Goal: Task Accomplishment & Management: Use online tool/utility

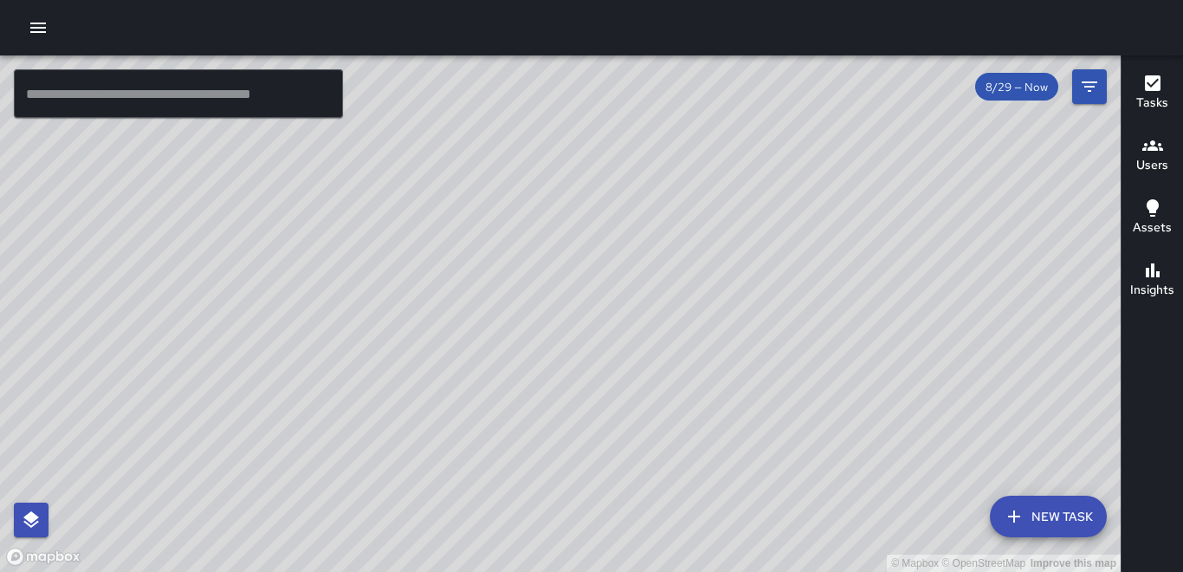
click at [40, 24] on icon "button" at bounding box center [38, 27] width 21 height 21
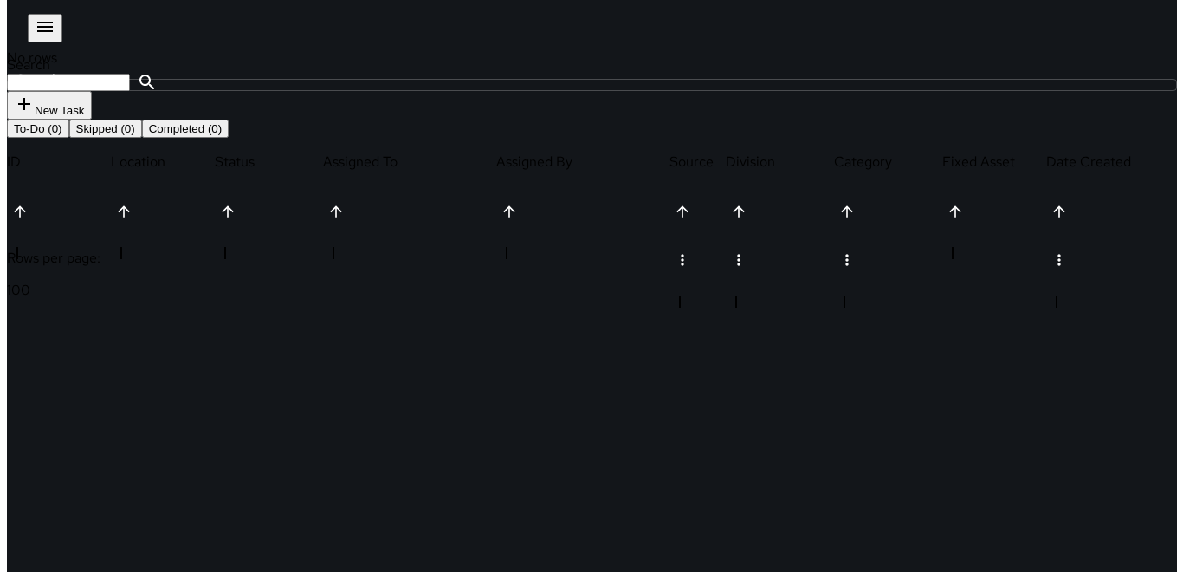
scroll to position [721, 1114]
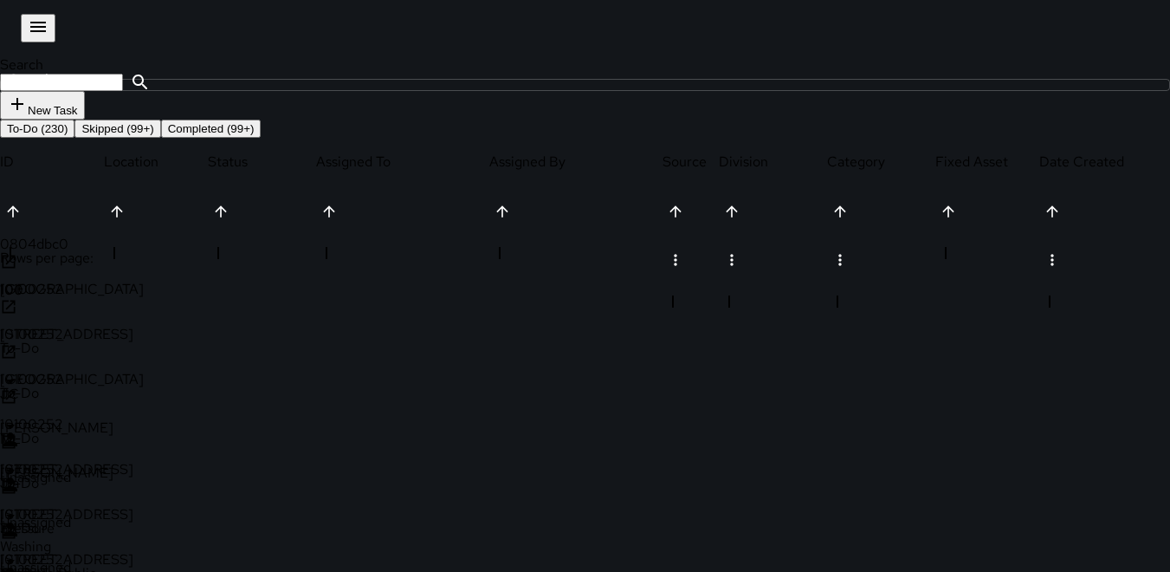
click at [28, 22] on icon "button" at bounding box center [38, 26] width 21 height 21
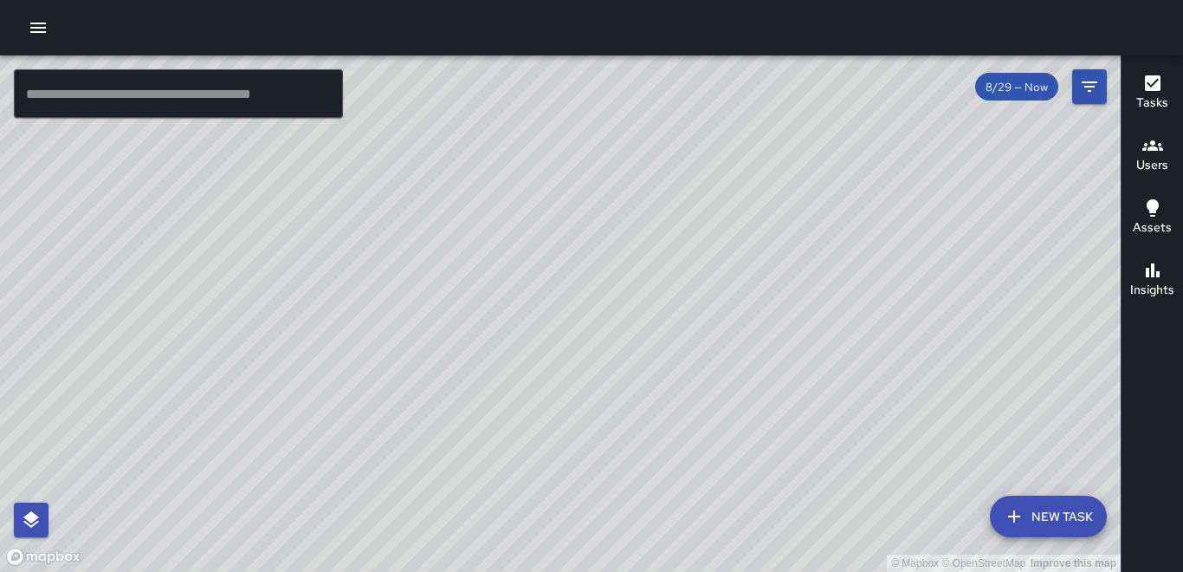
drag, startPoint x: 394, startPoint y: 513, endPoint x: 420, endPoint y: 394, distance: 121.5
click at [420, 394] on div "© Mapbox © OpenStreetMap Improve this map" at bounding box center [560, 313] width 1121 height 516
click at [1174, 163] on button "Users" at bounding box center [1151, 156] width 61 height 62
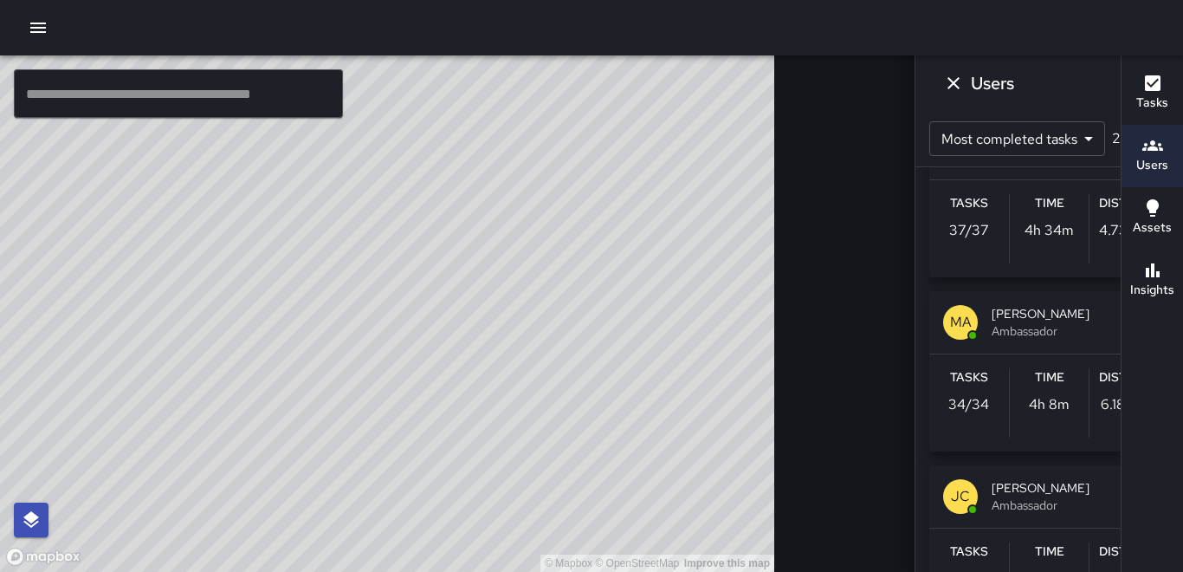
scroll to position [953, 0]
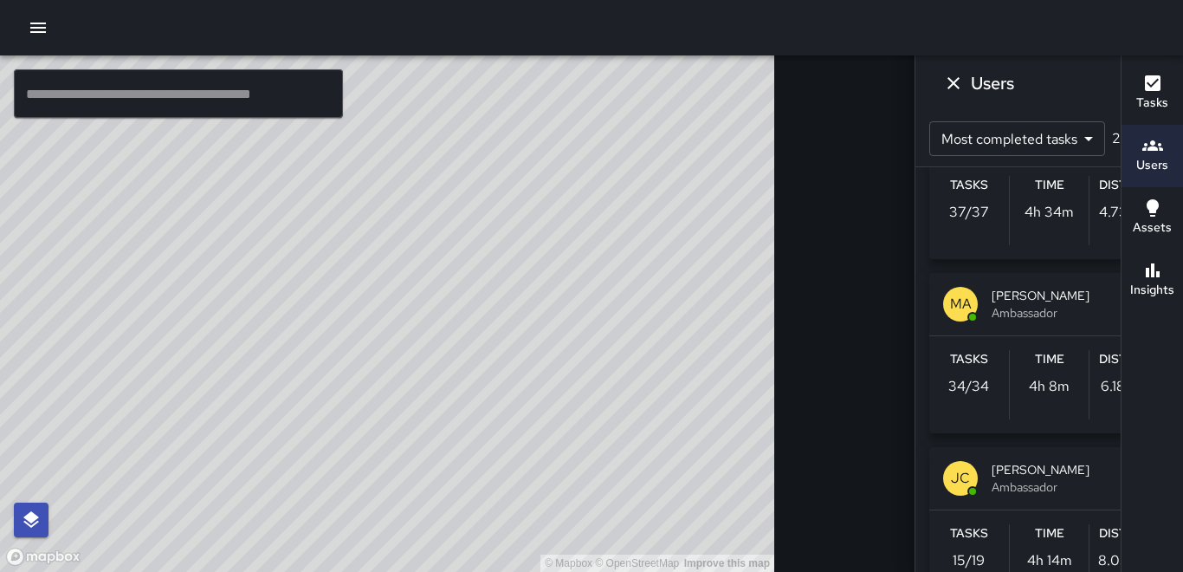
click at [1089, 223] on div "Distance 4.73 miles" at bounding box center [1129, 210] width 80 height 69
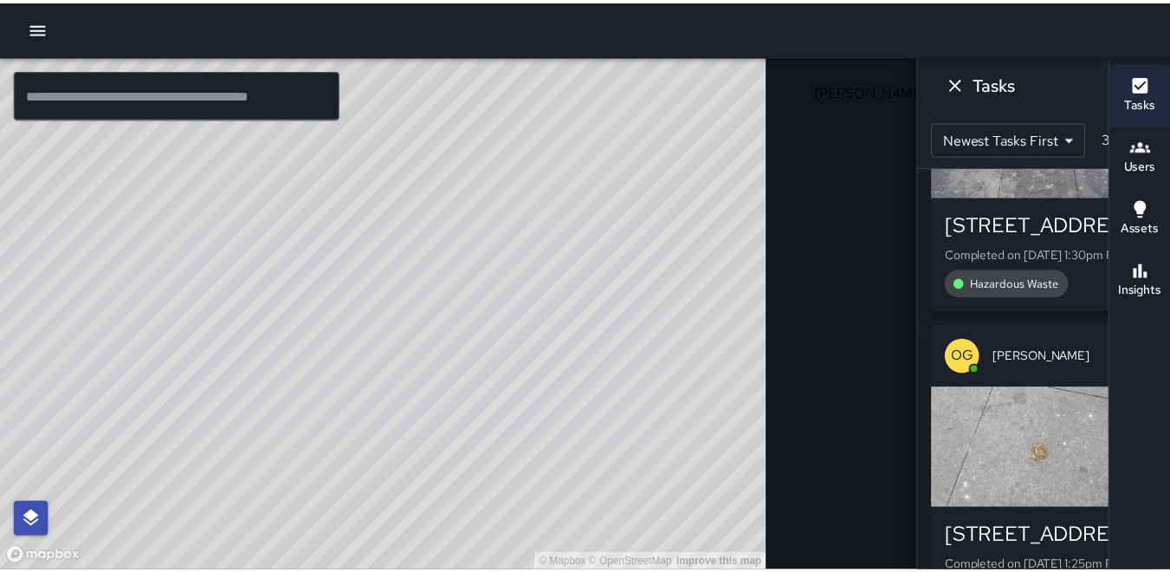
scroll to position [866, 0]
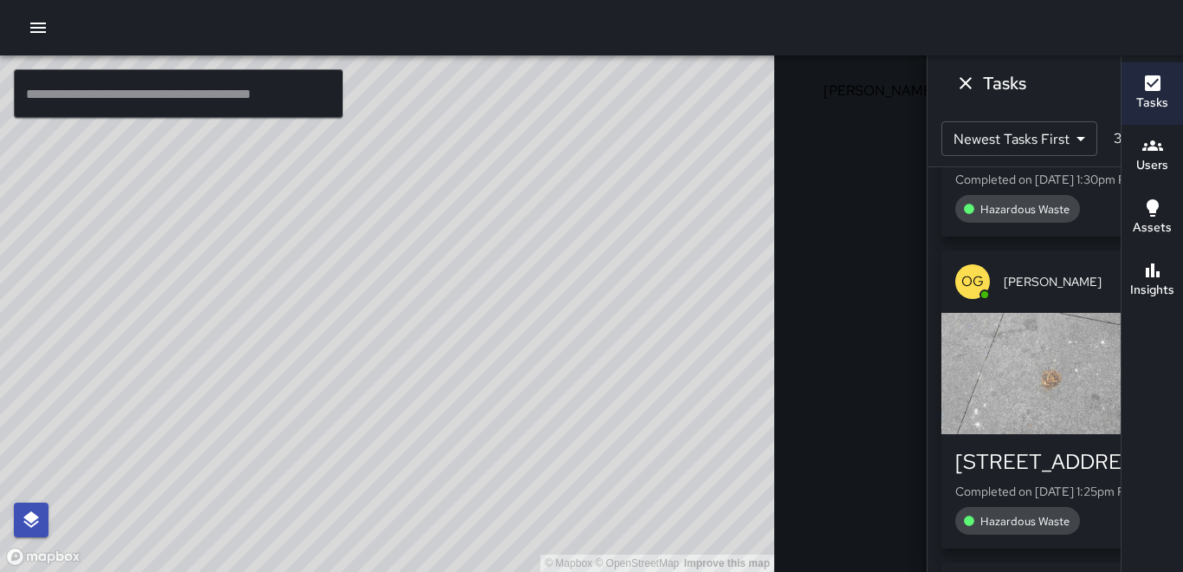
click at [955, 81] on icon "Dismiss" at bounding box center [965, 83] width 21 height 21
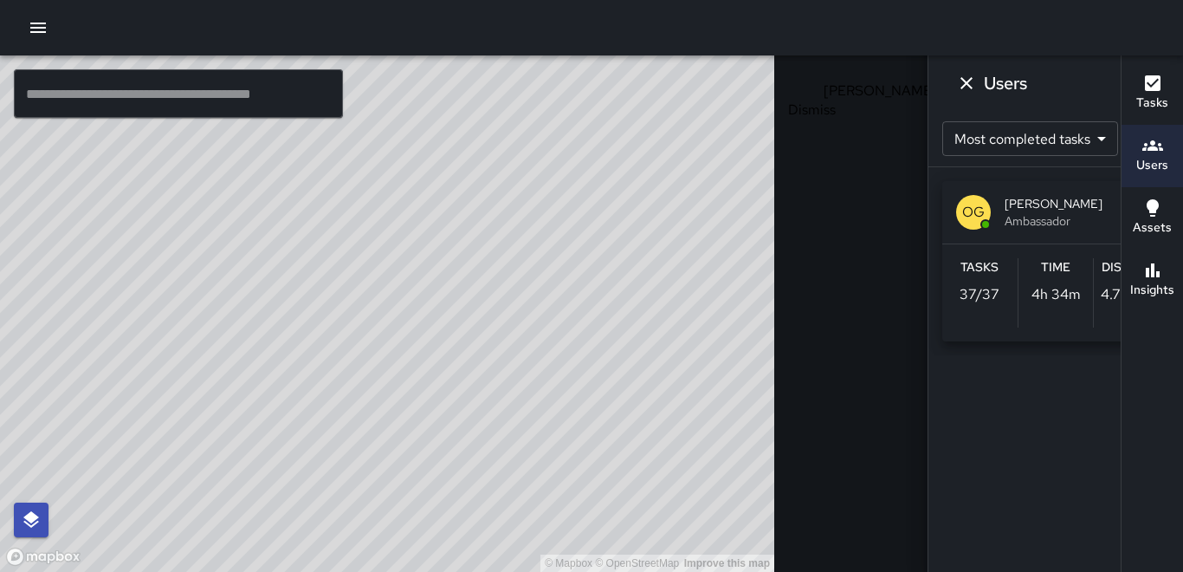
click at [956, 78] on icon "Dismiss" at bounding box center [966, 83] width 21 height 21
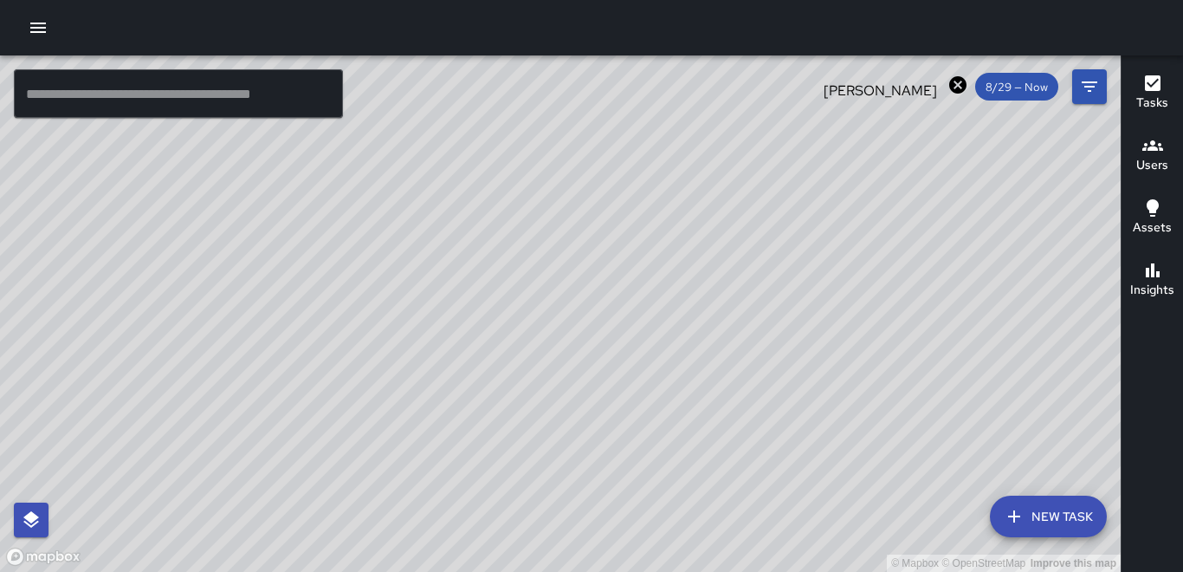
click at [955, 81] on icon at bounding box center [957, 84] width 17 height 17
click at [1160, 373] on div "Tasks Users Assets Insights" at bounding box center [1152, 313] width 62 height 516
click at [31, 23] on icon "button" at bounding box center [38, 27] width 21 height 21
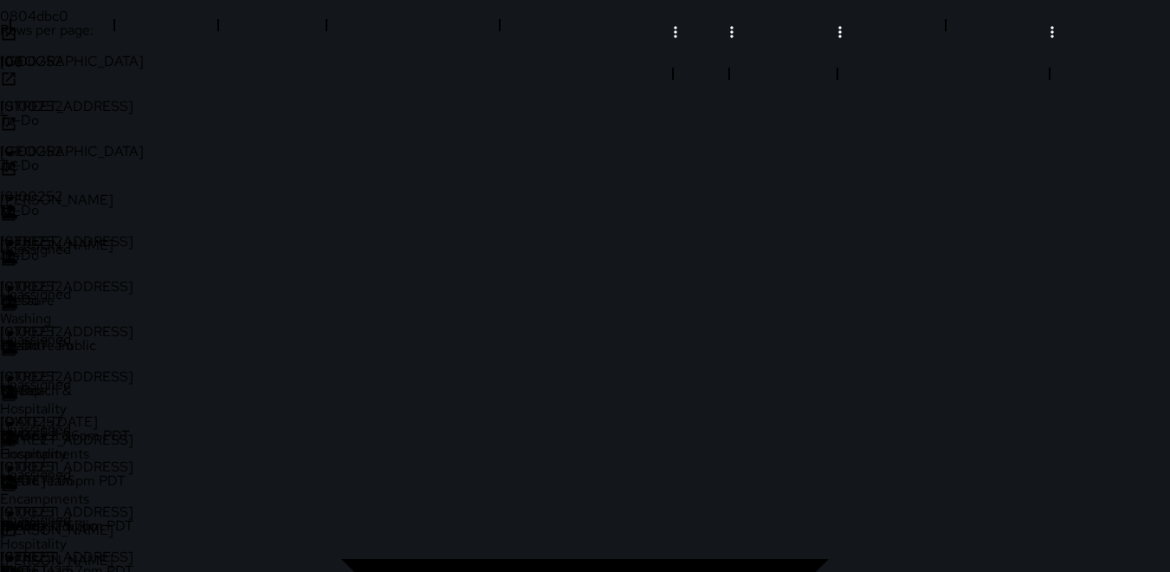
scroll to position [260, 0]
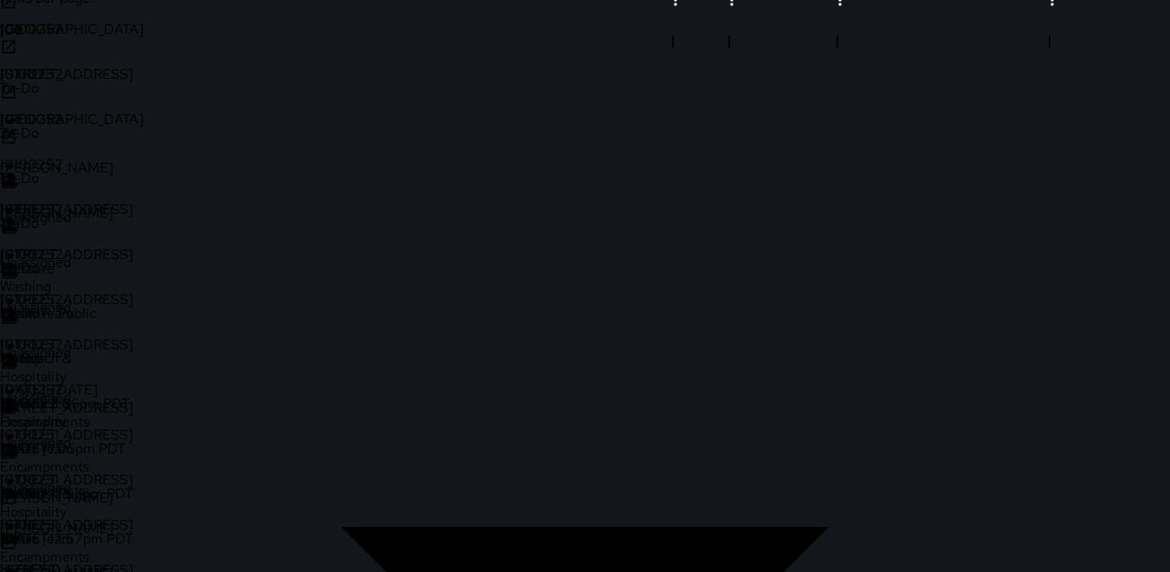
click at [55, 308] on div "10100252" at bounding box center [52, 299] width 104 height 18
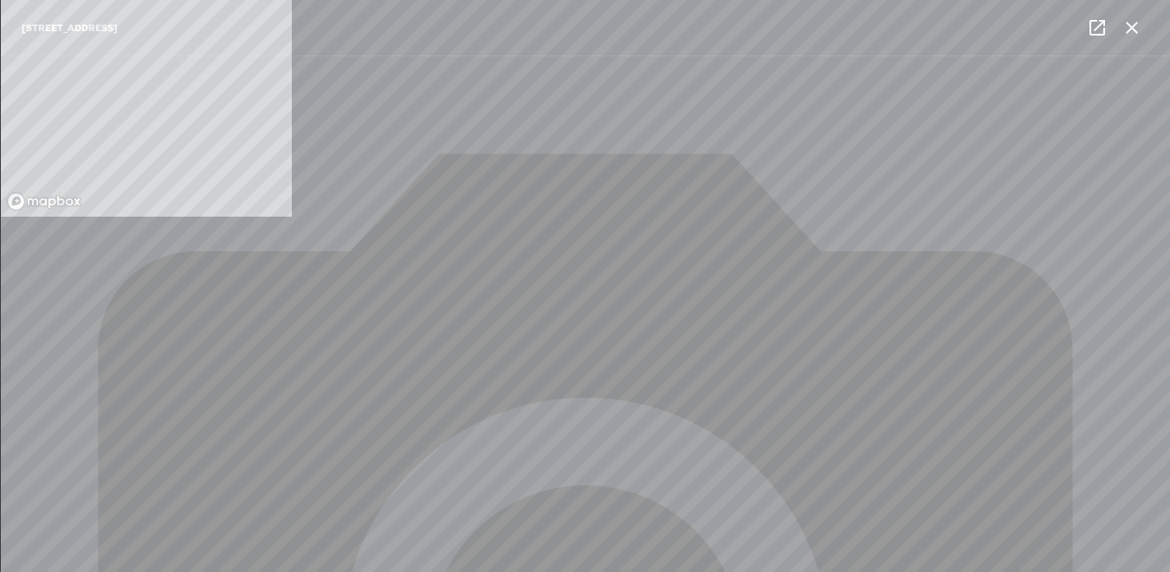
type input "**********"
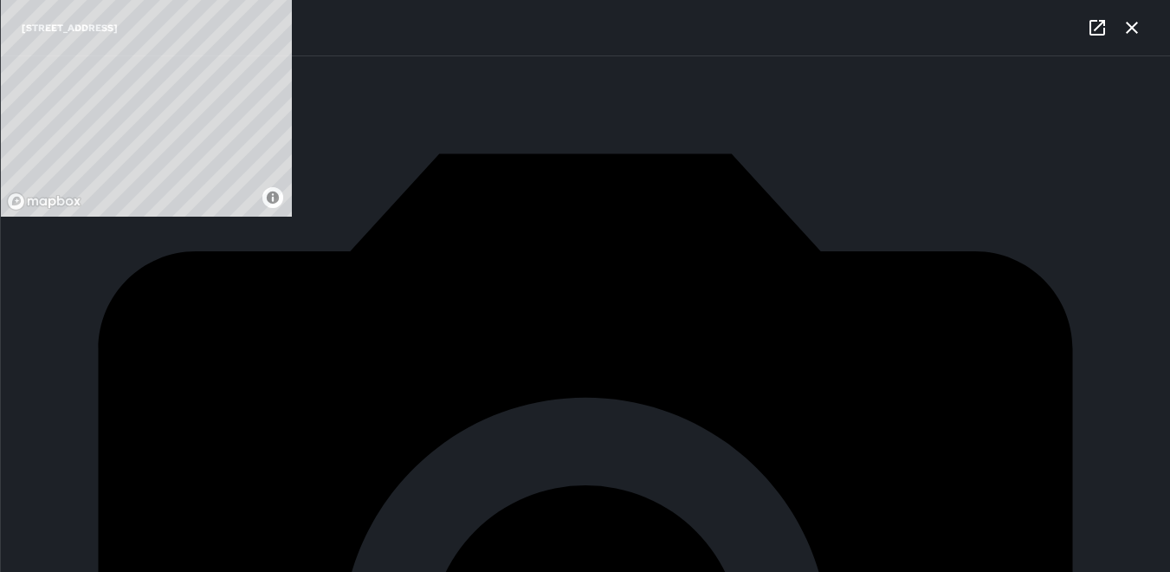
scroll to position [999, 0]
click at [46, 90] on div "10100252" at bounding box center [52, 81] width 104 height 18
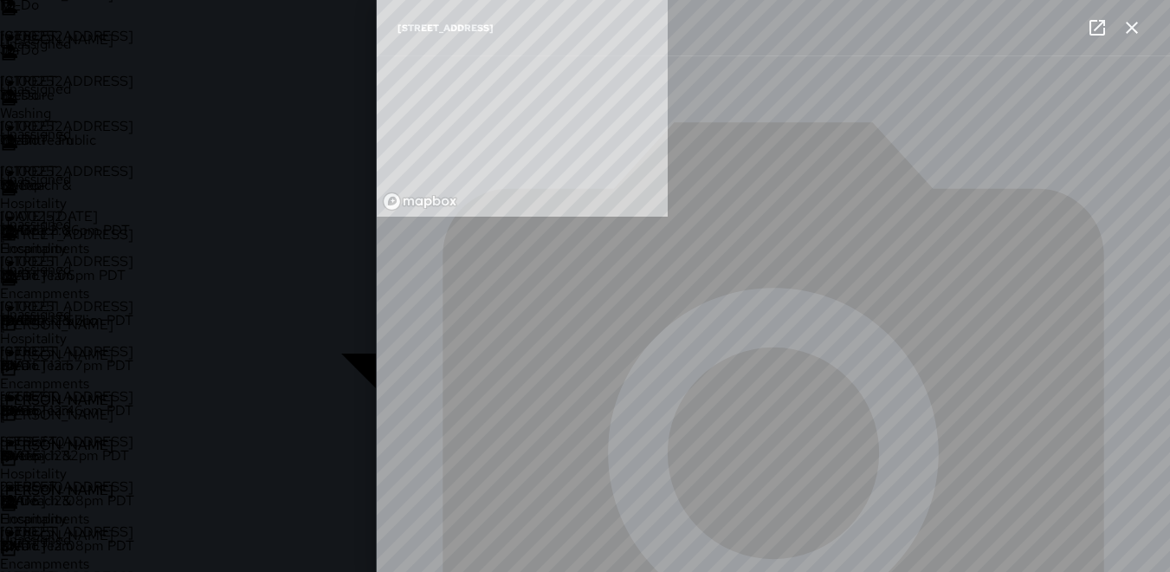
type input "**********"
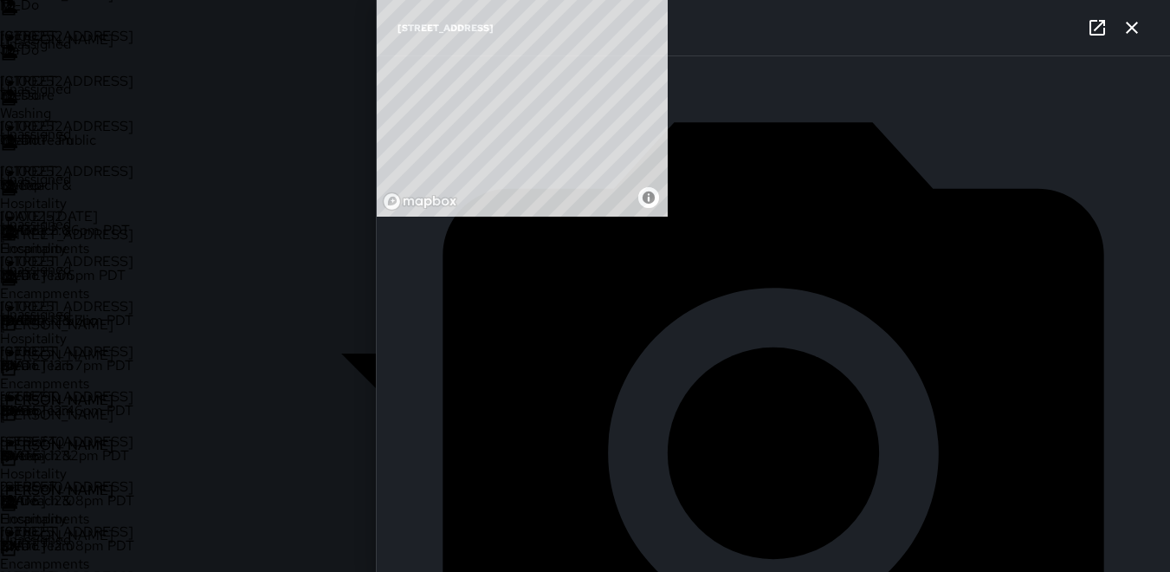
scroll to position [965, 0]
click at [51, 45] on div "10100252" at bounding box center [52, 36] width 104 height 18
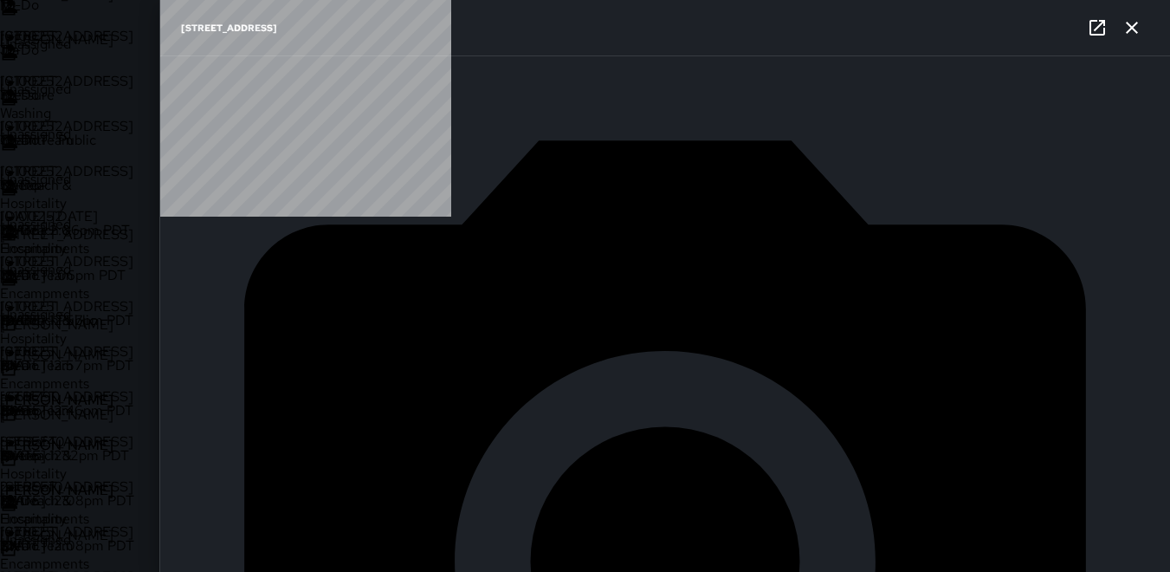
type input "**********"
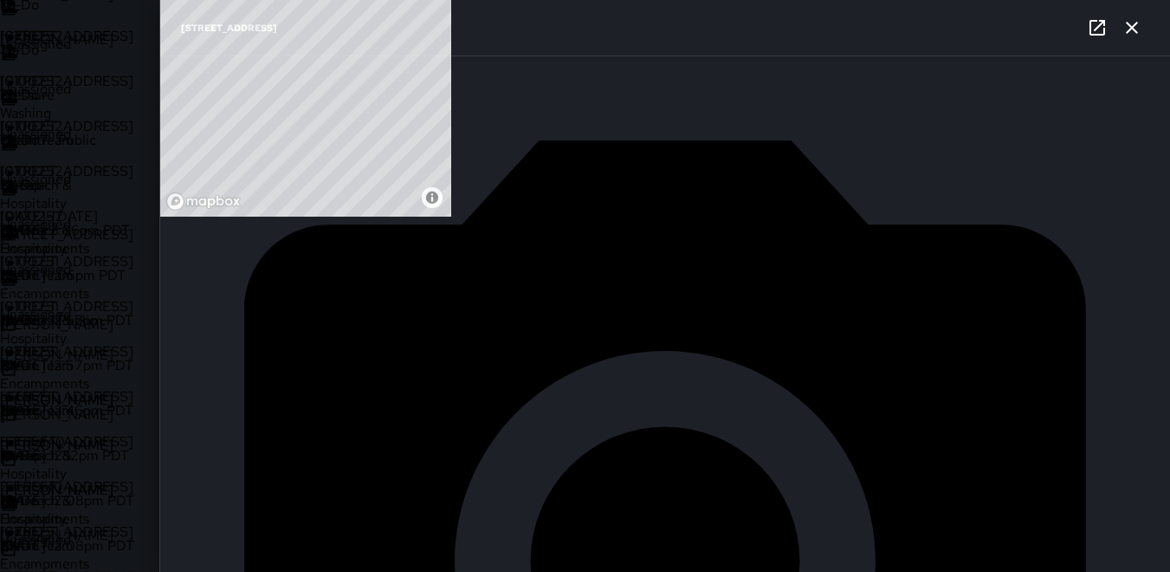
scroll to position [953, 0]
click at [17, 179] on icon at bounding box center [10, 186] width 14 height 14
click at [373, 186] on p "HV" at bounding box center [441, 196] width 137 height 21
click at [63, 90] on div "10100252" at bounding box center [52, 81] width 104 height 18
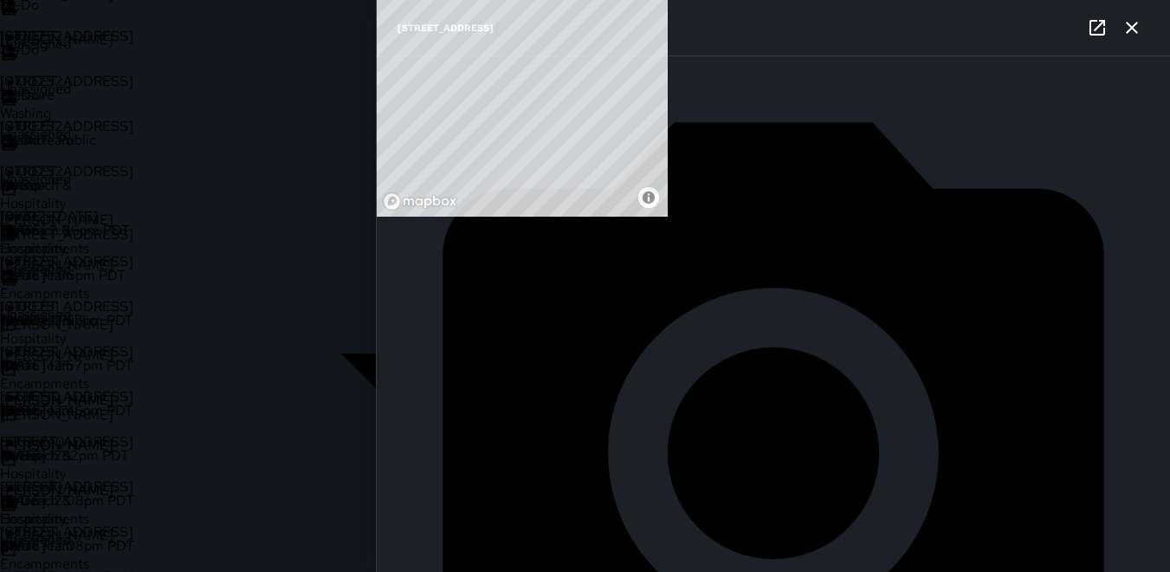
click at [17, 224] on icon at bounding box center [10, 231] width 14 height 14
click at [373, 431] on p "MA" at bounding box center [441, 441] width 137 height 21
click at [21, 266] on icon at bounding box center [10, 276] width 21 height 21
click at [373, 476] on p "MA" at bounding box center [441, 486] width 137 height 21
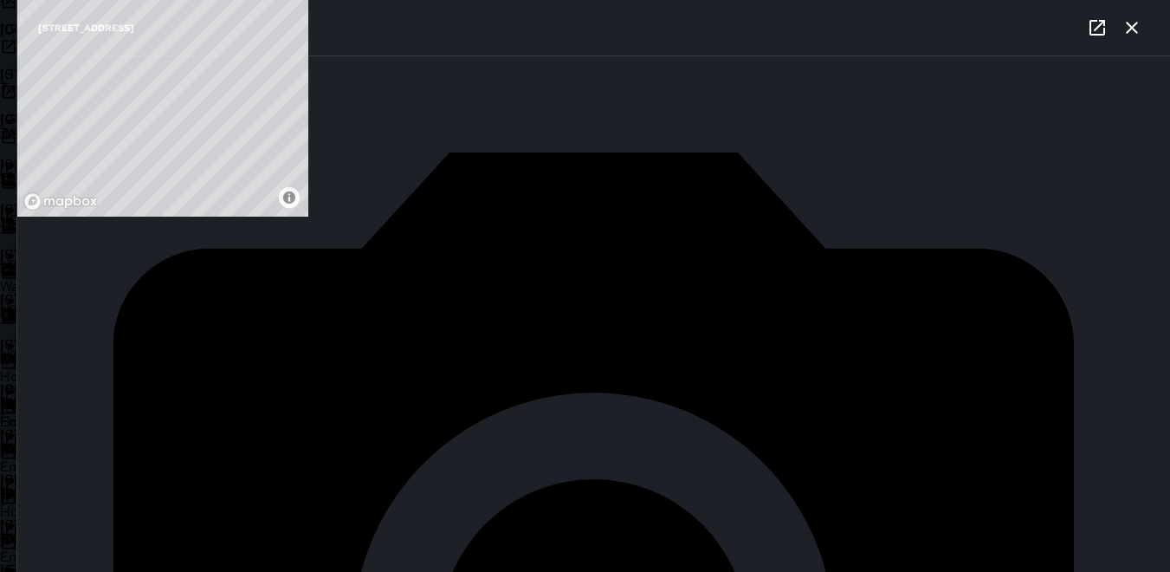
scroll to position [982, 0]
click at [64, 128] on div "10100252" at bounding box center [52, 119] width 104 height 18
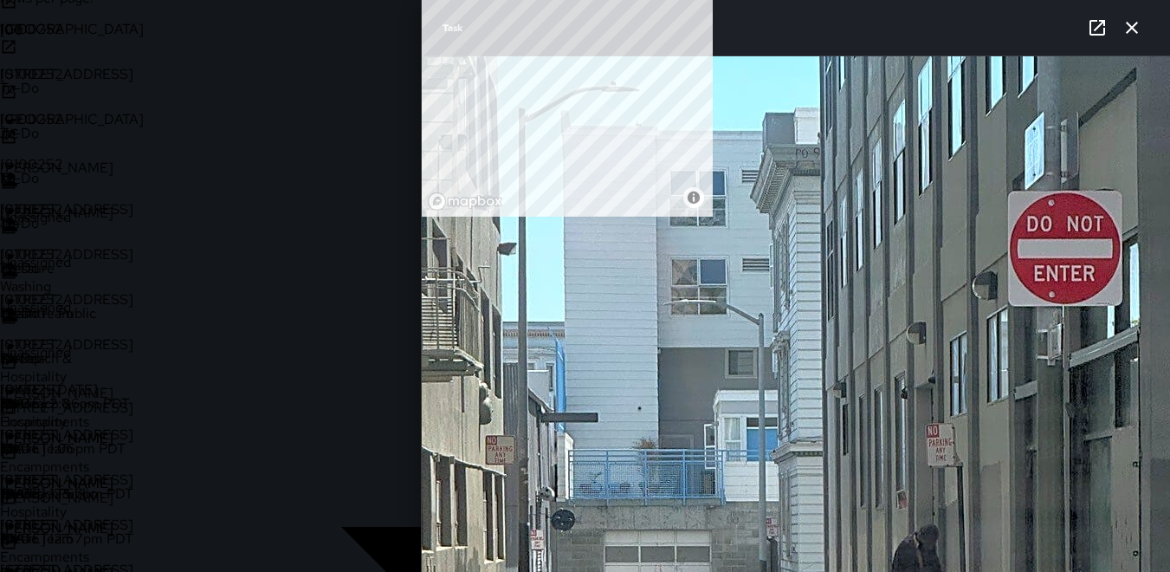
click at [1016, 263] on img at bounding box center [796, 555] width 748 height 998
click at [61, 38] on div "10100252" at bounding box center [52, 29] width 104 height 18
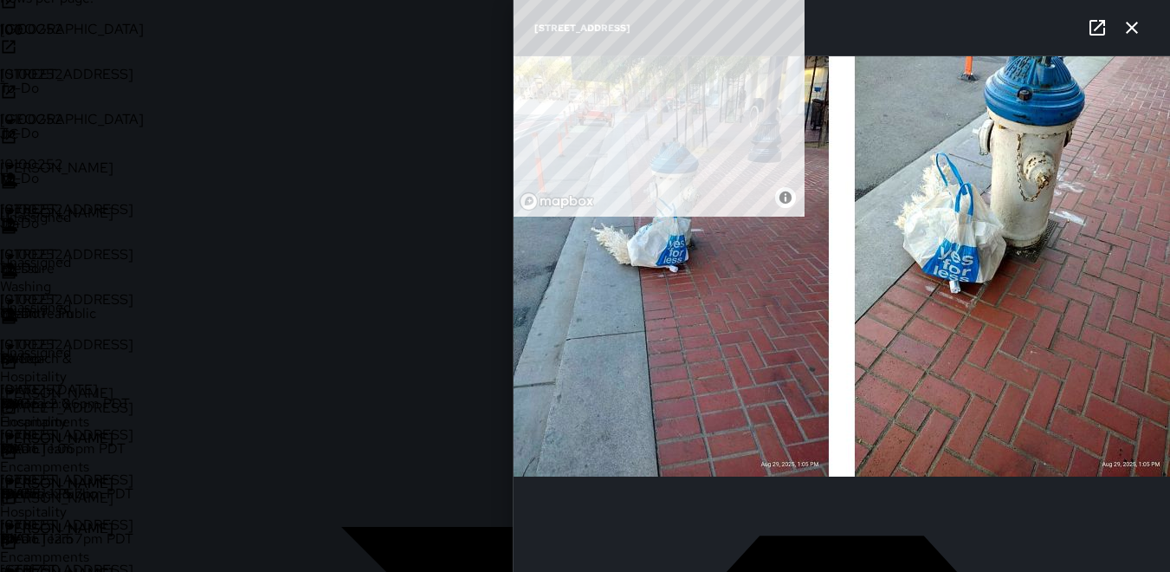
click at [21, 156] on icon at bounding box center [10, 166] width 21 height 21
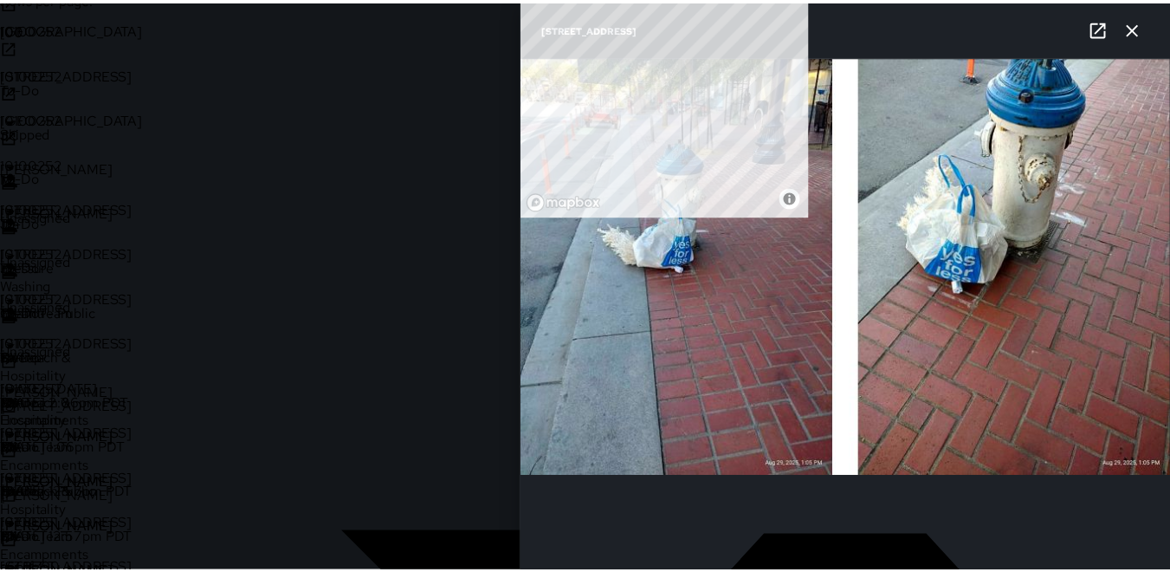
scroll to position [14, 14]
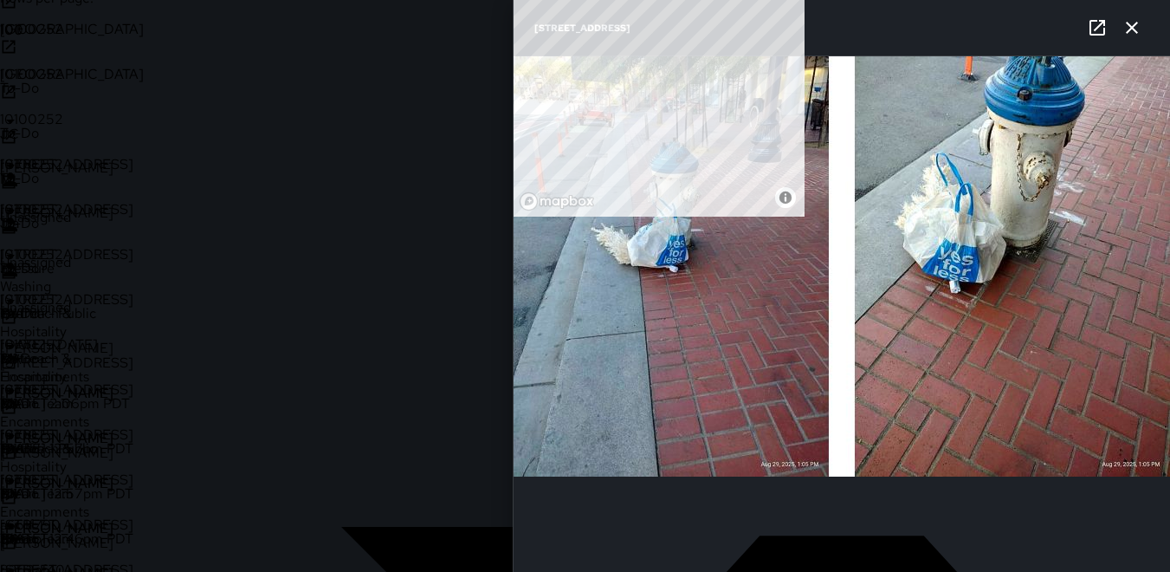
click at [57, 38] on div "10100252" at bounding box center [52, 29] width 104 height 18
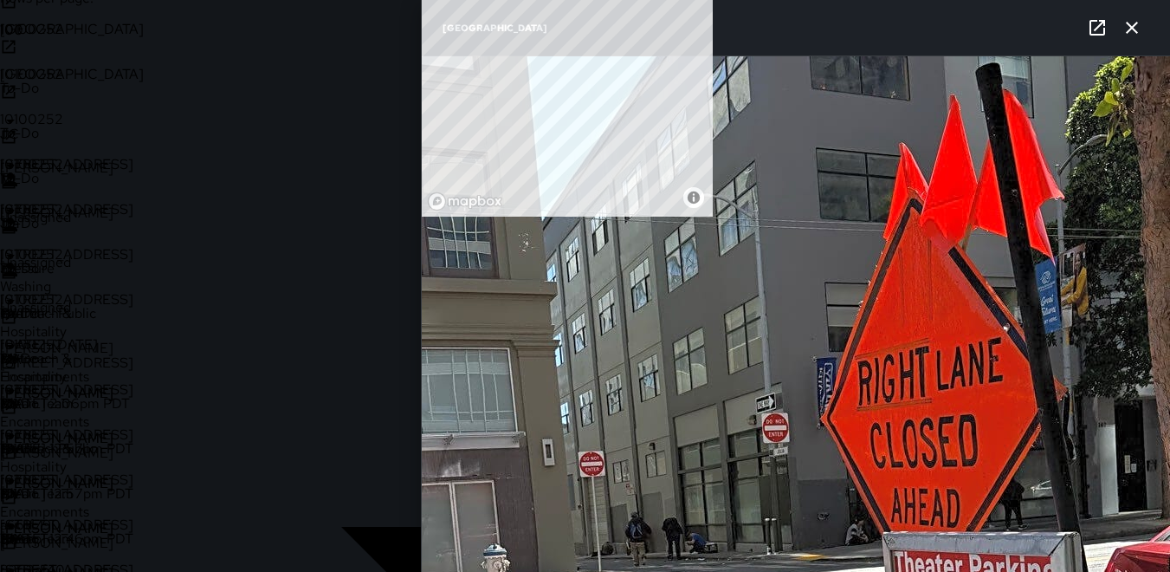
click at [21, 169] on icon at bounding box center [10, 179] width 21 height 21
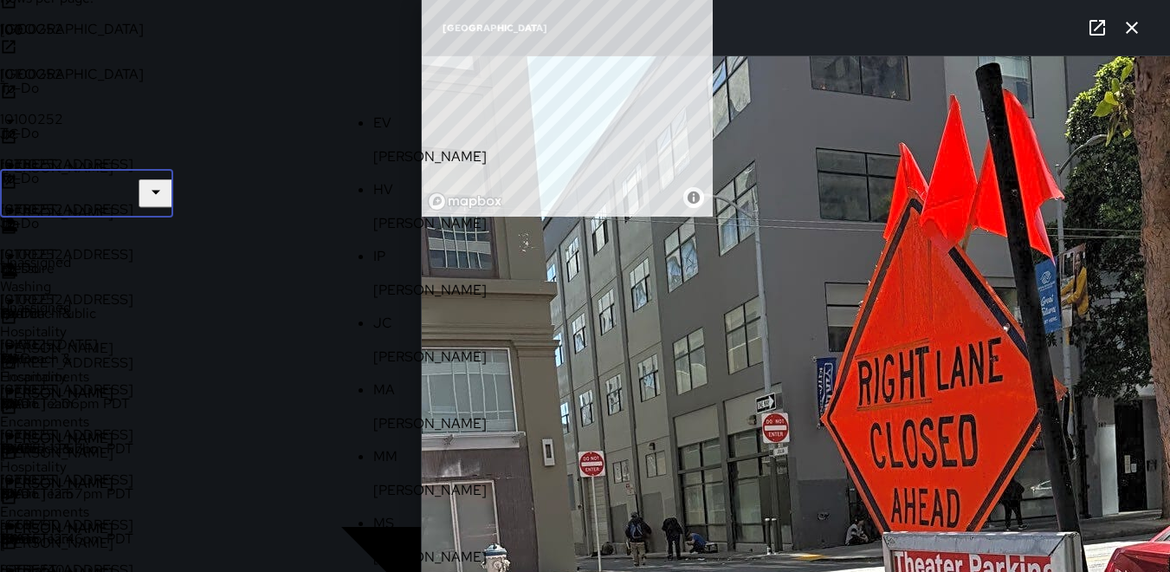
click at [373, 179] on div "HV" at bounding box center [441, 189] width 137 height 21
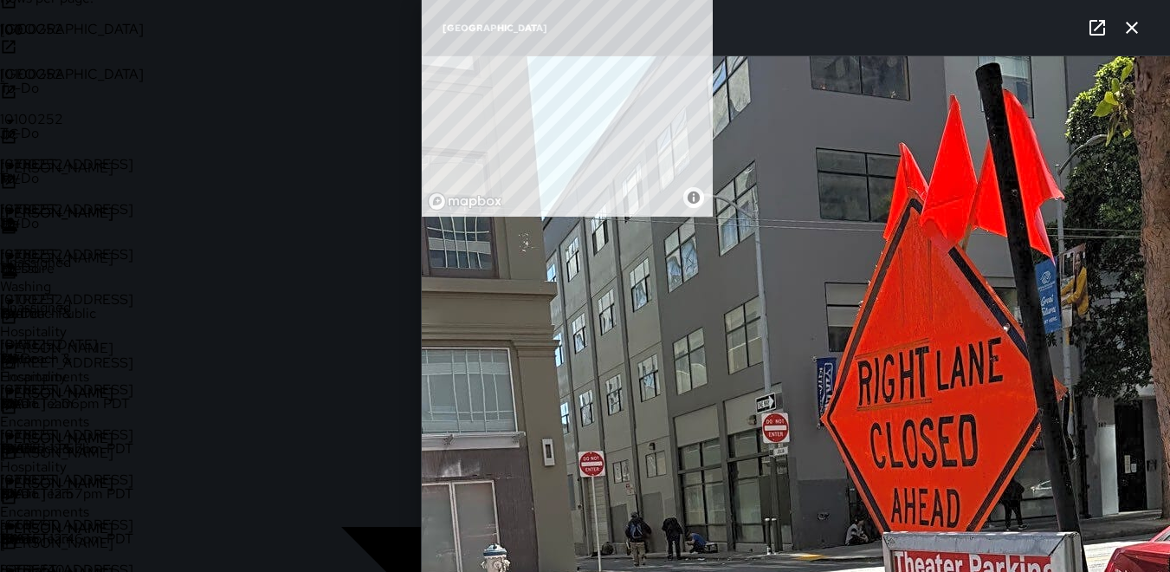
click at [52, 83] on div "10100252" at bounding box center [52, 74] width 104 height 18
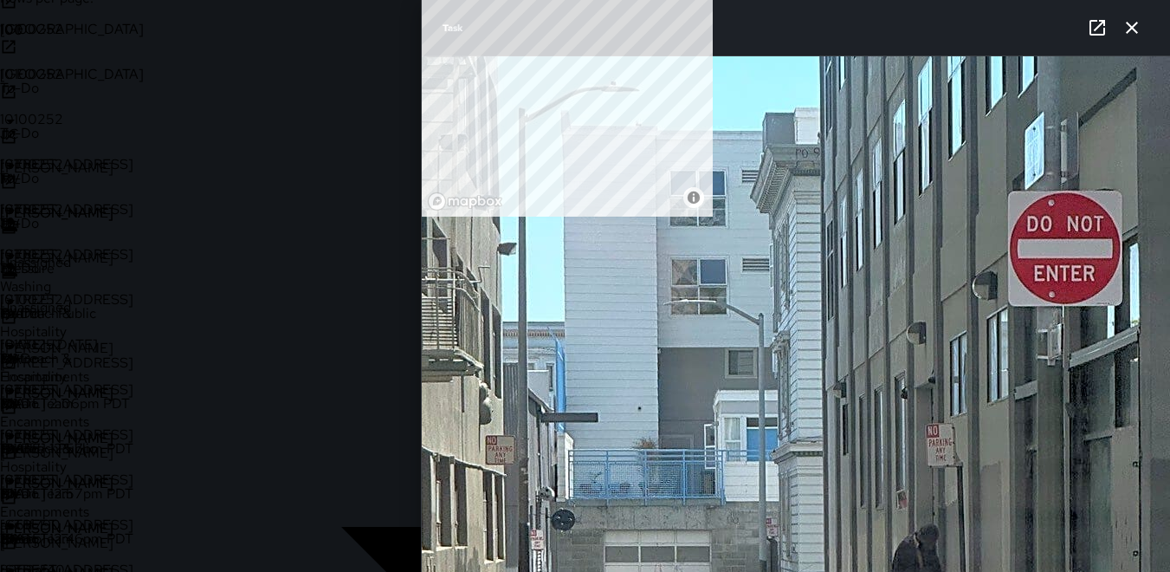
click at [17, 217] on icon at bounding box center [10, 224] width 14 height 14
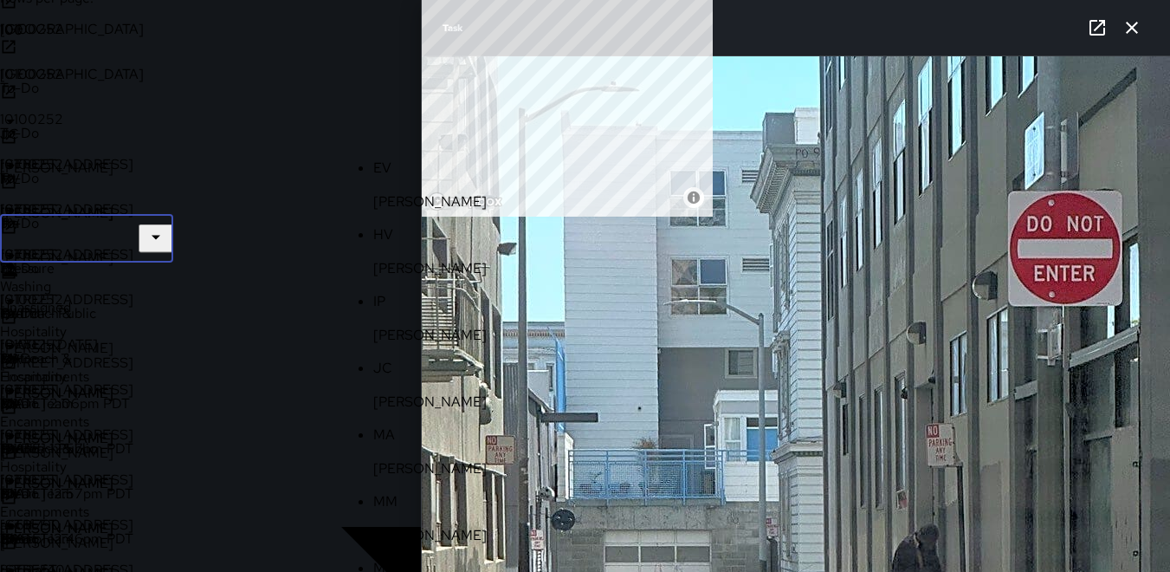
click at [373, 224] on p "HV" at bounding box center [441, 234] width 137 height 21
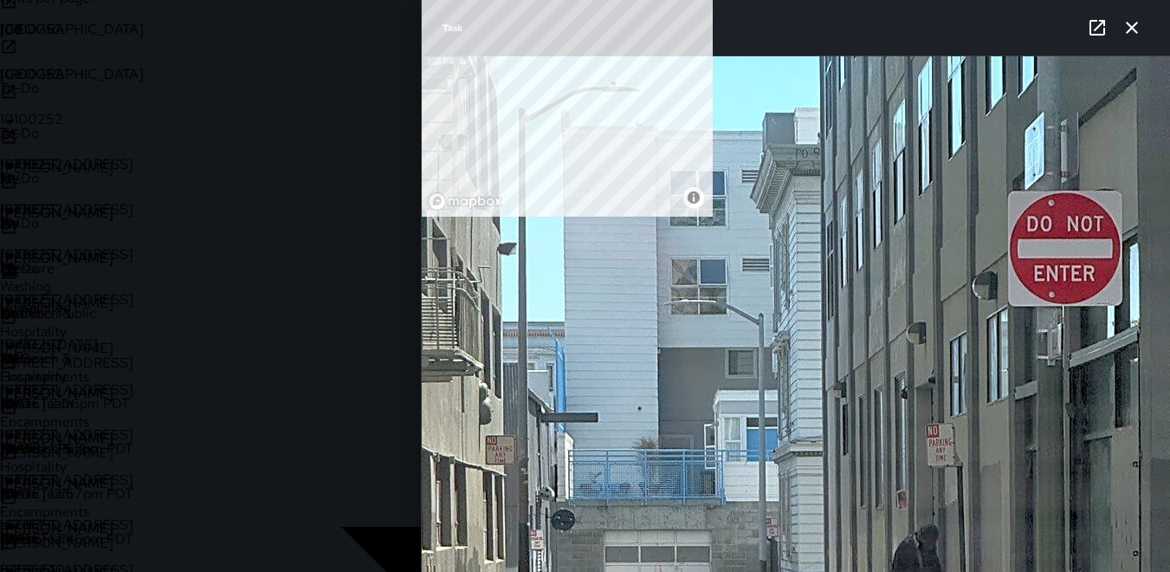
click at [66, 128] on div "10100252" at bounding box center [52, 119] width 104 height 18
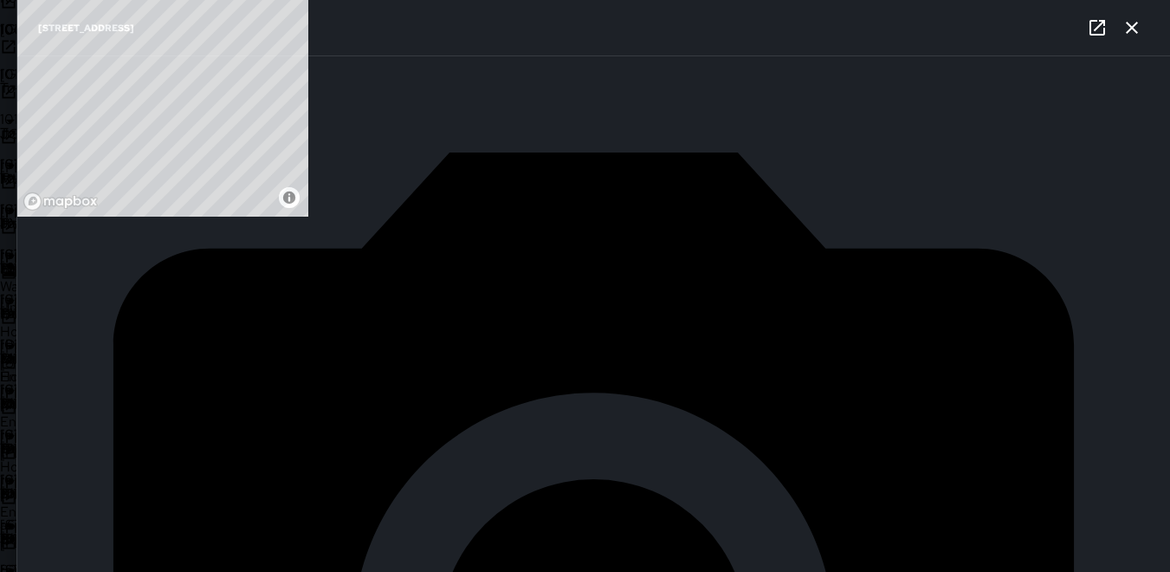
click at [21, 259] on icon at bounding box center [10, 269] width 21 height 21
click at [373, 269] on p "HV" at bounding box center [441, 279] width 137 height 21
click at [67, 470] on div "10100251" at bounding box center [52, 479] width 104 height 18
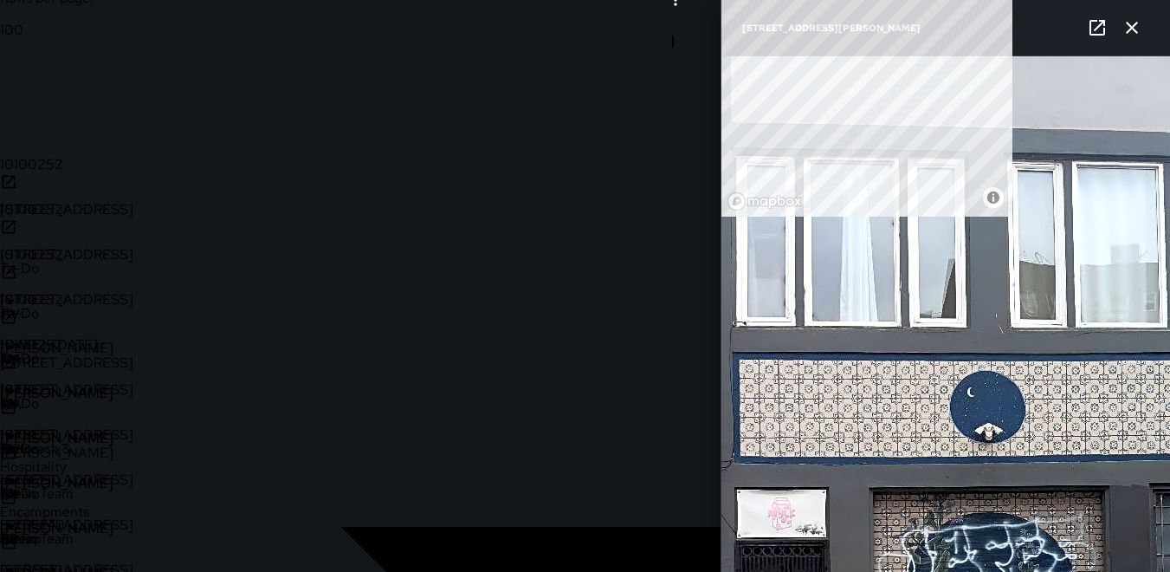
scroll to position [433, 0]
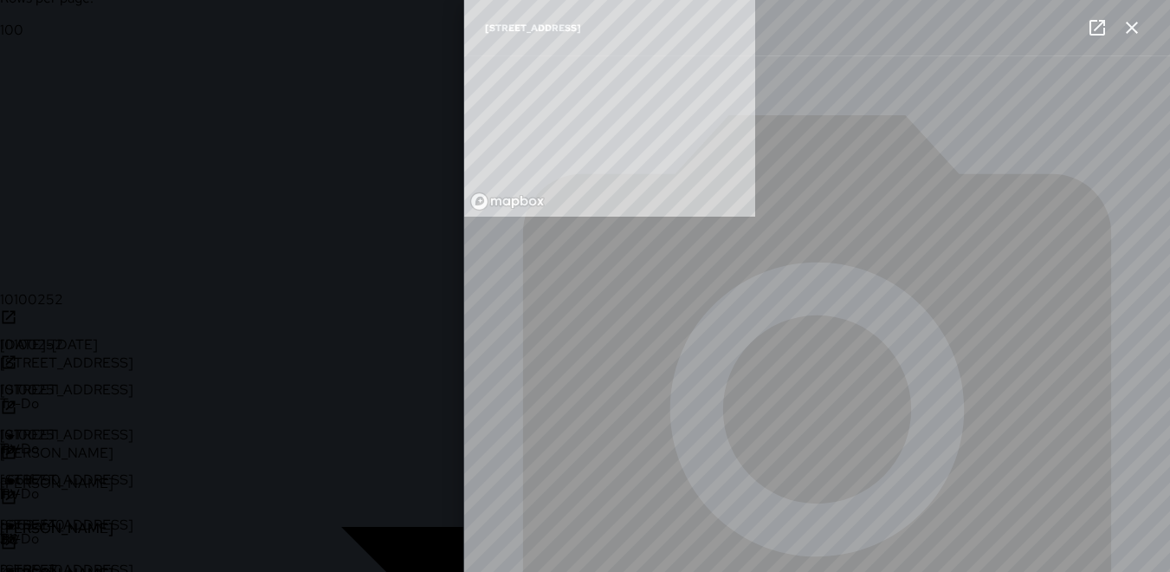
type input "**********"
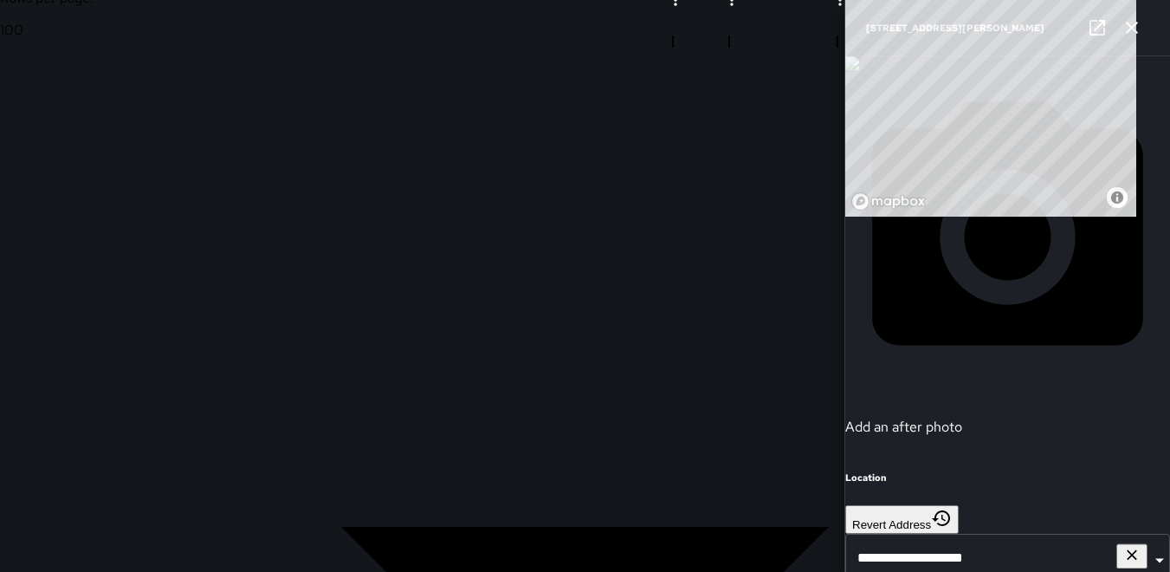
click at [1128, 26] on icon "button" at bounding box center [1131, 27] width 21 height 21
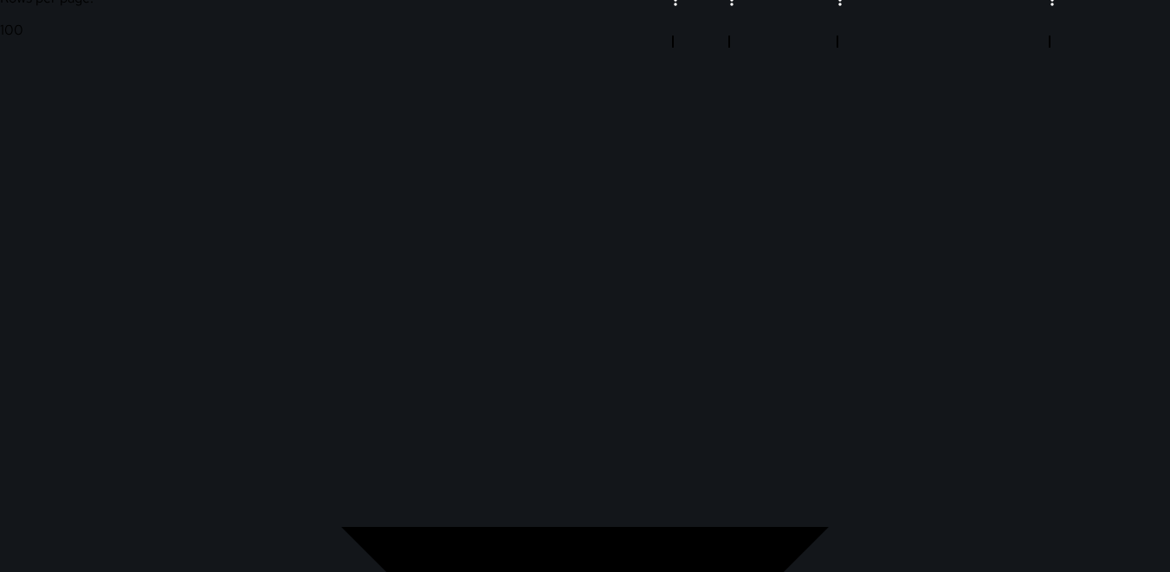
scroll to position [2210, 0]
